Goal: Entertainment & Leisure: Consume media (video, audio)

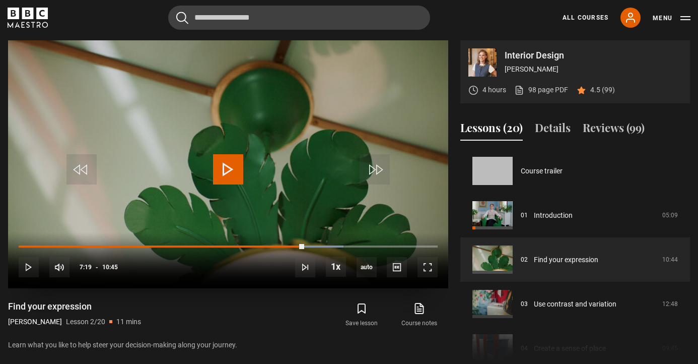
scroll to position [44, 0]
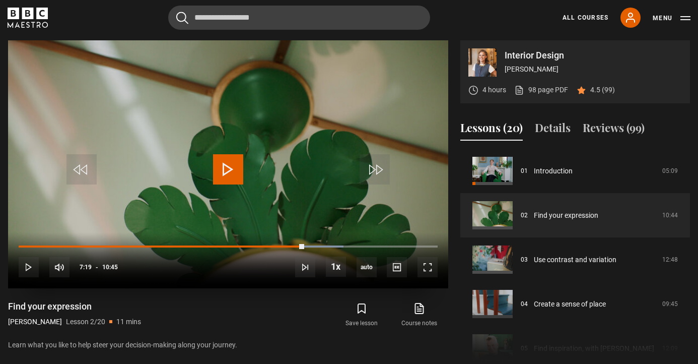
click at [223, 167] on span "Video Player" at bounding box center [228, 169] width 30 height 30
click at [426, 268] on span "Video Player" at bounding box center [427, 267] width 20 height 20
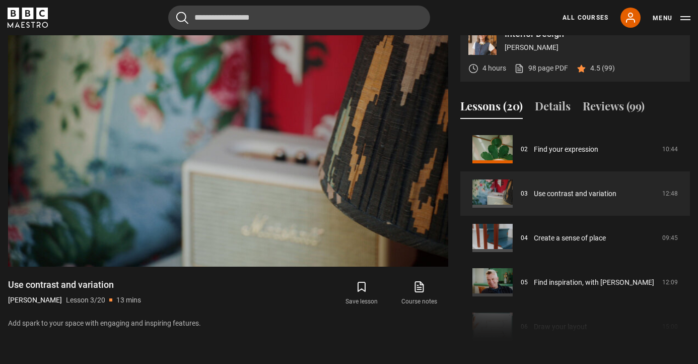
scroll to position [458, 0]
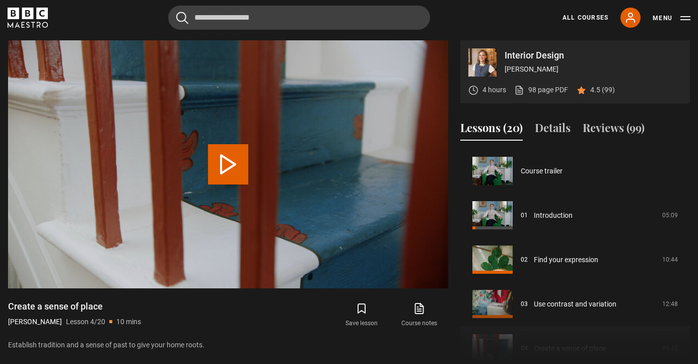
scroll to position [133, 0]
